Goal: Task Accomplishment & Management: Complete application form

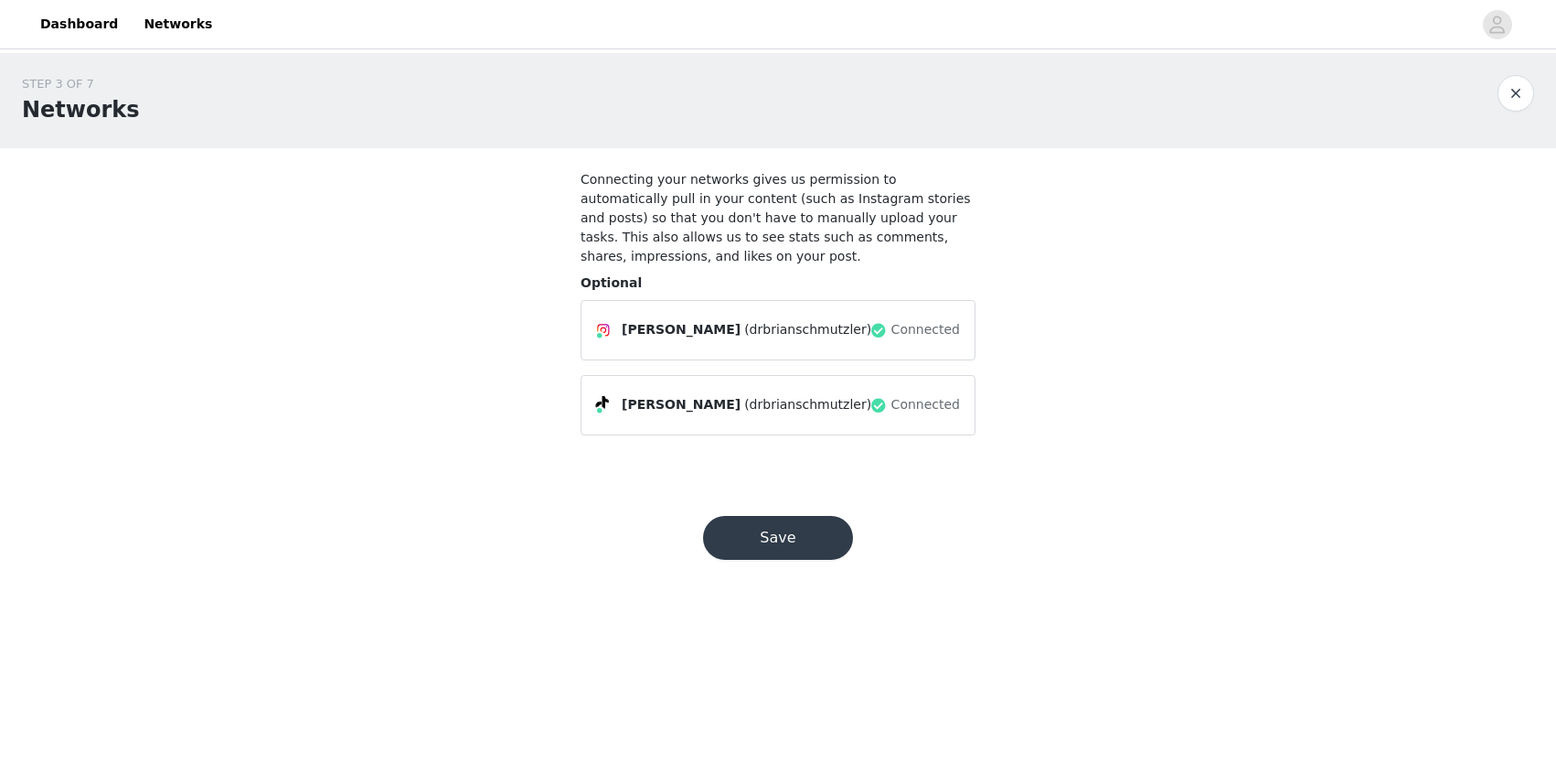
scroll to position [0, 1]
click at [803, 543] on button "Save" at bounding box center [778, 537] width 150 height 44
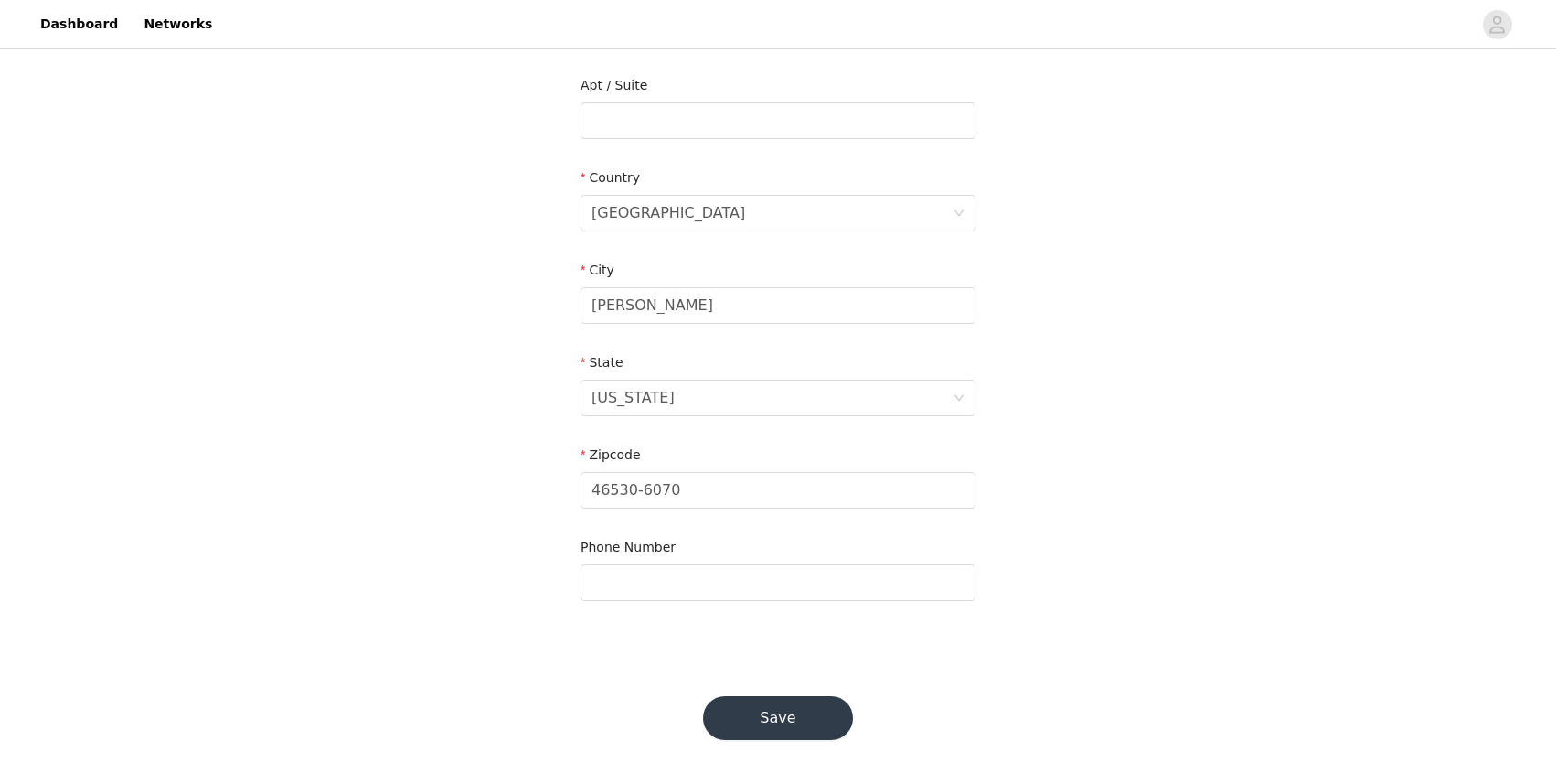
scroll to position [463, 0]
click at [804, 711] on button "Save" at bounding box center [778, 718] width 150 height 44
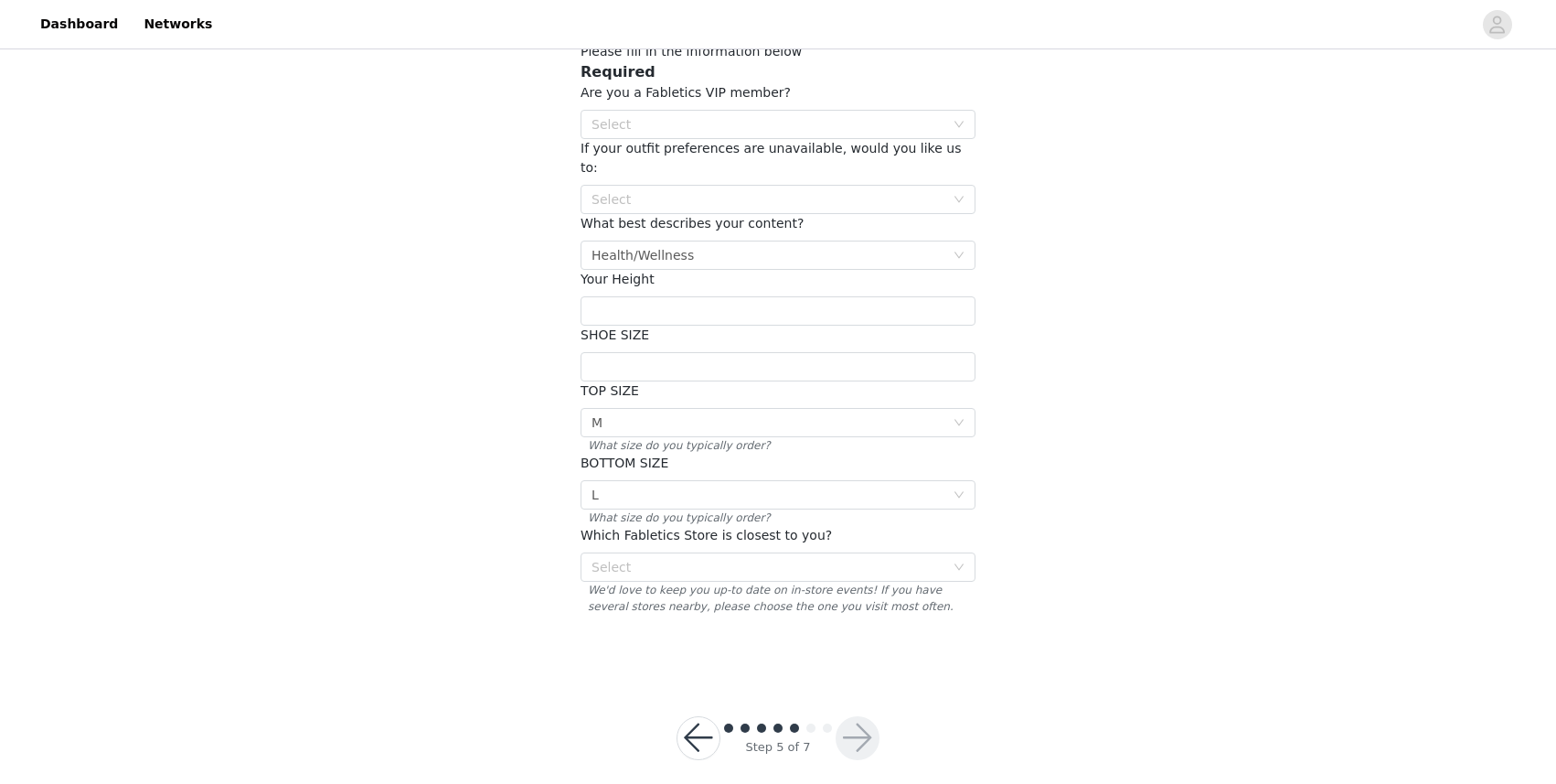
scroll to position [127, 0]
click at [948, 554] on div "Select" at bounding box center [772, 568] width 361 height 28
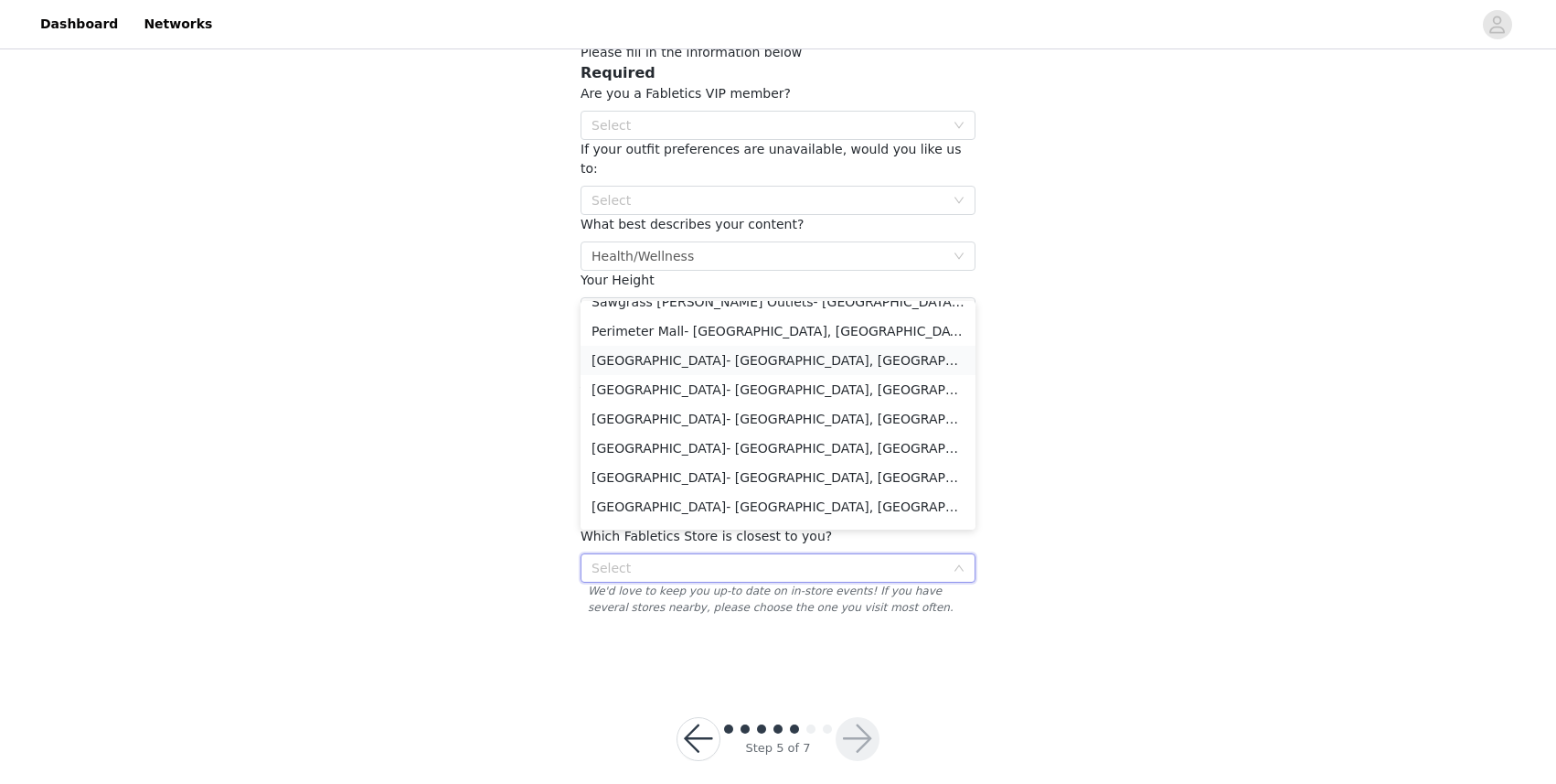
scroll to position [1299, 0]
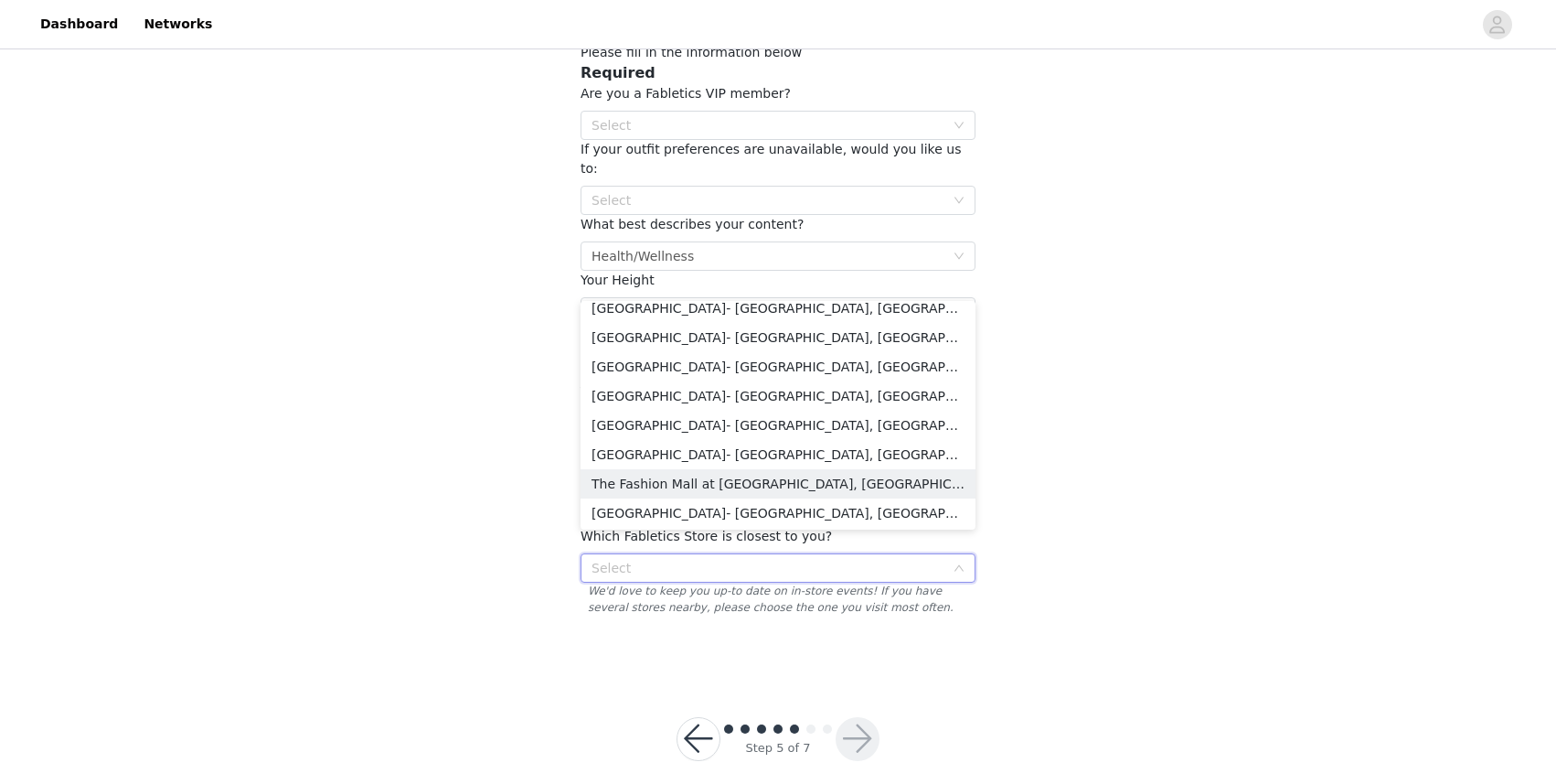
drag, startPoint x: 817, startPoint y: 480, endPoint x: 826, endPoint y: 483, distance: 9.5
click at [817, 480] on li "The Fashion Mall at [GEOGRAPHIC_DATA], [GEOGRAPHIC_DATA]" at bounding box center [778, 483] width 395 height 29
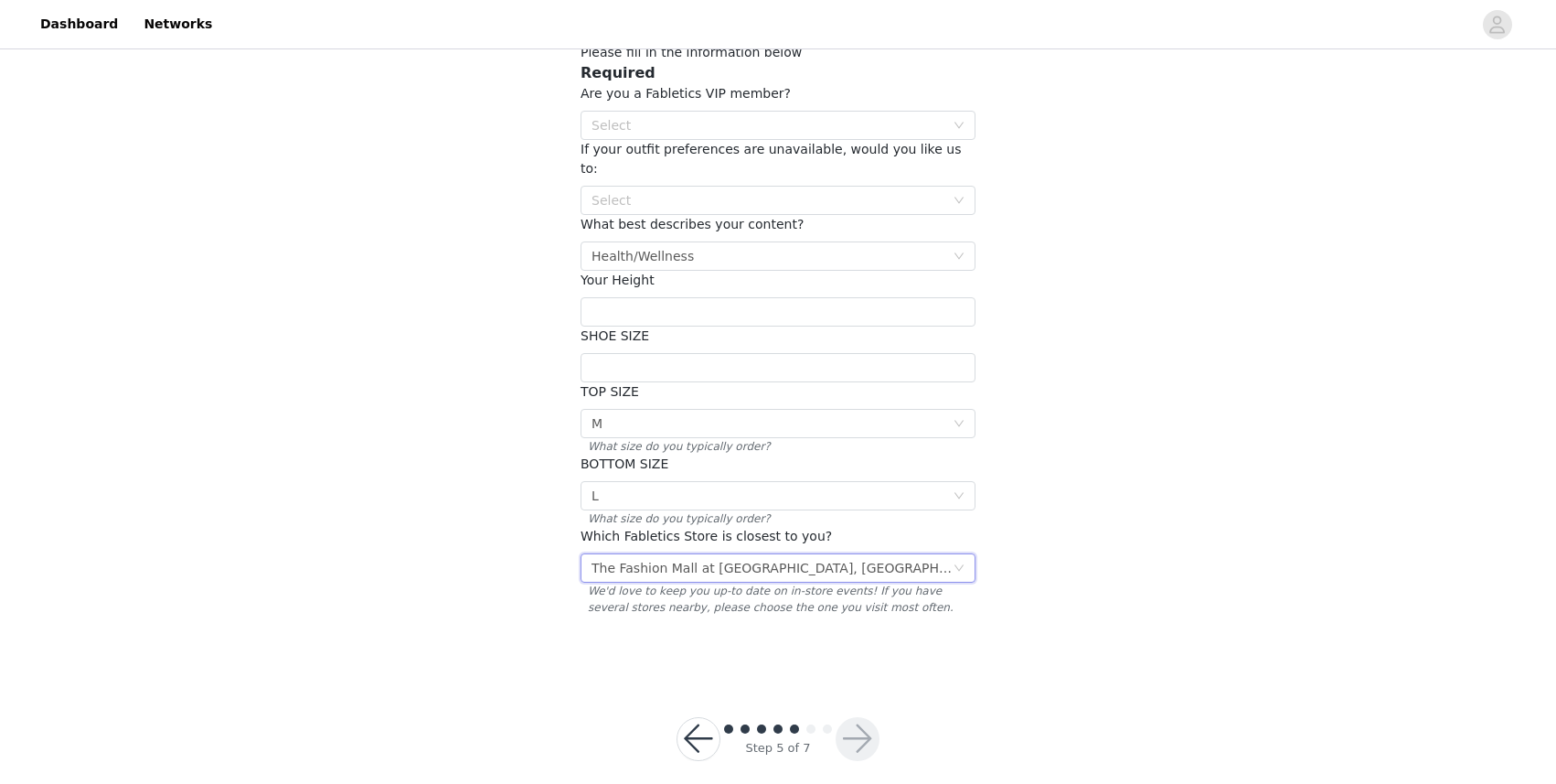
click at [966, 621] on section "Please fill in the information below Required Are you a Fabletics VIP member? S…" at bounding box center [778, 347] width 438 height 652
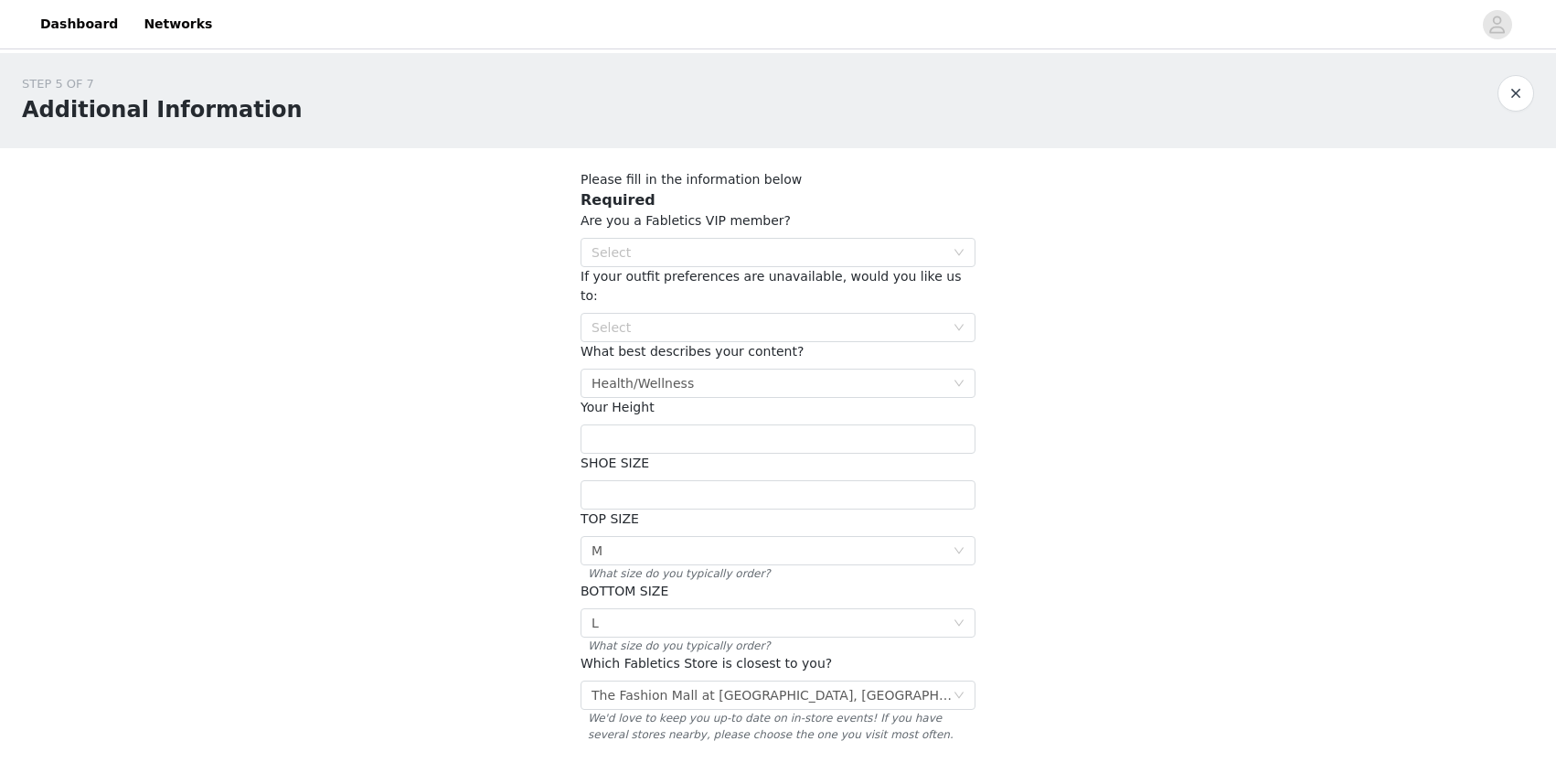
scroll to position [0, 0]
click at [724, 247] on div "Select" at bounding box center [768, 253] width 353 height 19
click at [661, 294] on li "YES" at bounding box center [778, 287] width 395 height 29
click at [819, 319] on div "Select" at bounding box center [768, 328] width 353 height 19
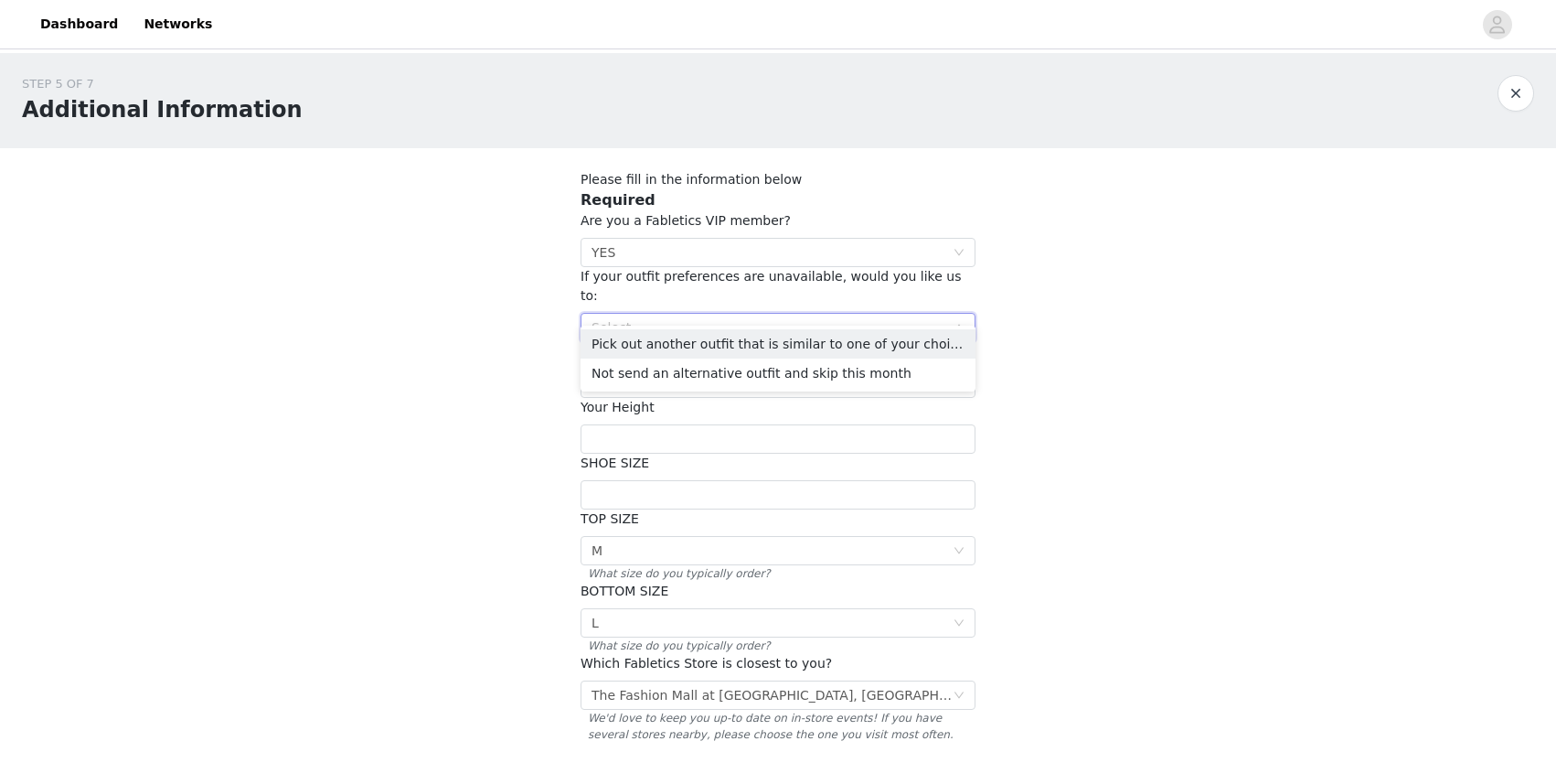
click at [798, 346] on li "Pick out another outfit that is similar to one of your choices" at bounding box center [778, 343] width 395 height 29
click at [538, 464] on div "STEP 5 OF 7 Additional Information Please fill in the information below Require…" at bounding box center [778, 426] width 1556 height 747
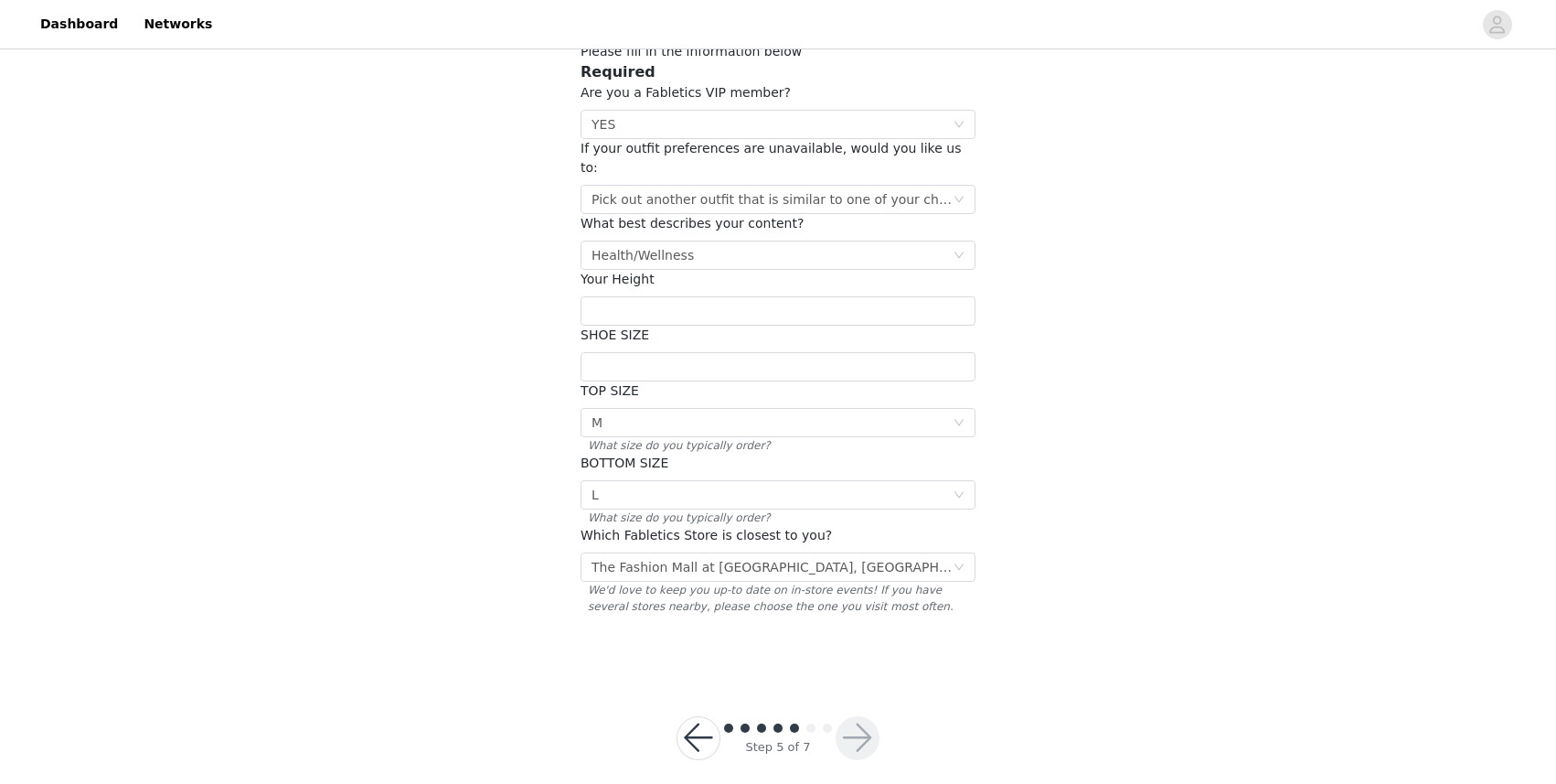
scroll to position [127, 0]
click at [739, 297] on input "text" at bounding box center [778, 311] width 395 height 29
